Goal: Find specific page/section: Find specific page/section

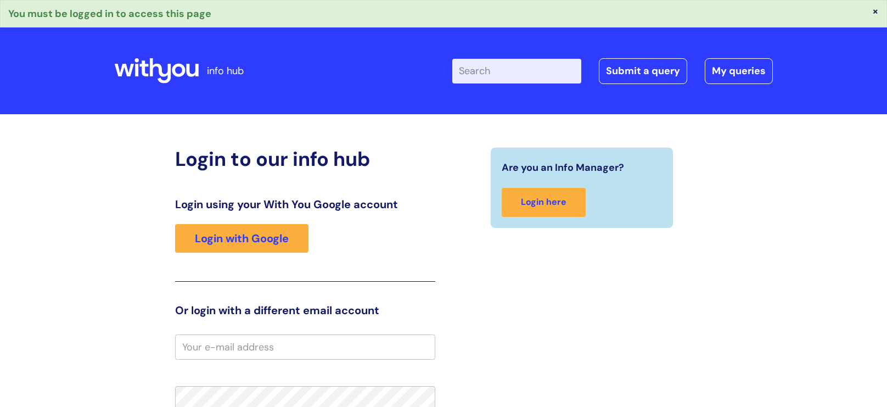
click at [215, 346] on input "email" at bounding box center [305, 346] width 260 height 25
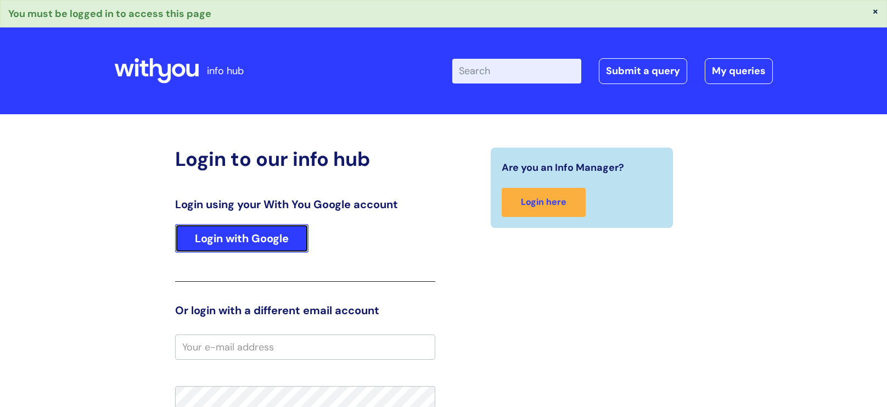
click at [270, 242] on link "Login with Google" at bounding box center [241, 238] width 133 height 29
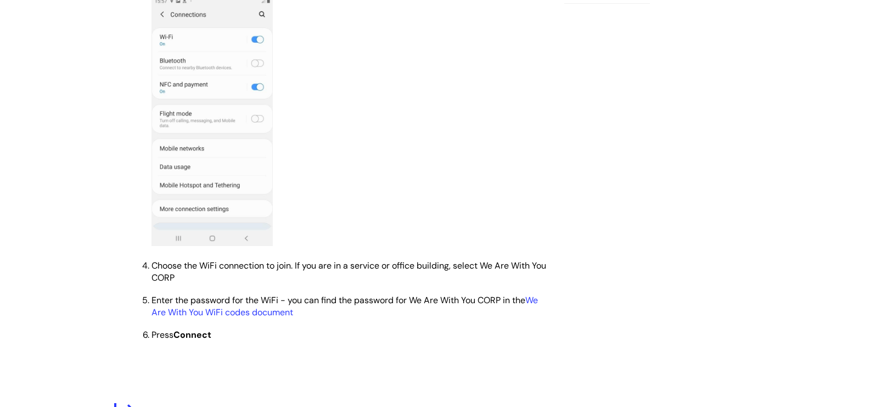
scroll to position [793, 0]
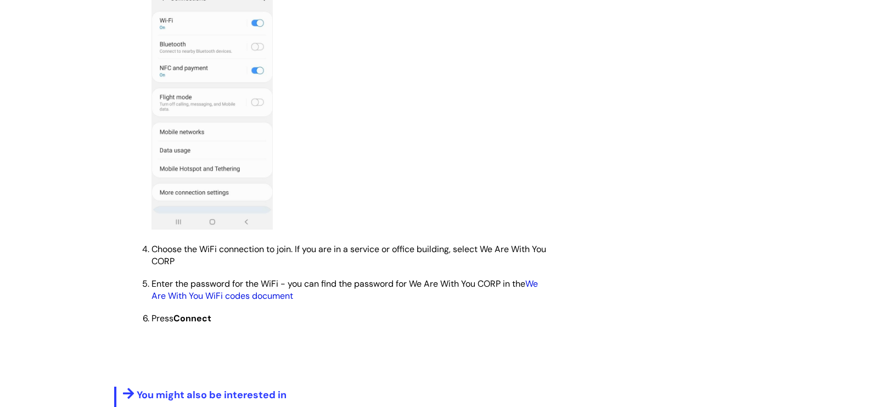
click at [206, 297] on link "We Are With You WiFi codes document" at bounding box center [345, 290] width 387 height 24
